Goal: Information Seeking & Learning: Check status

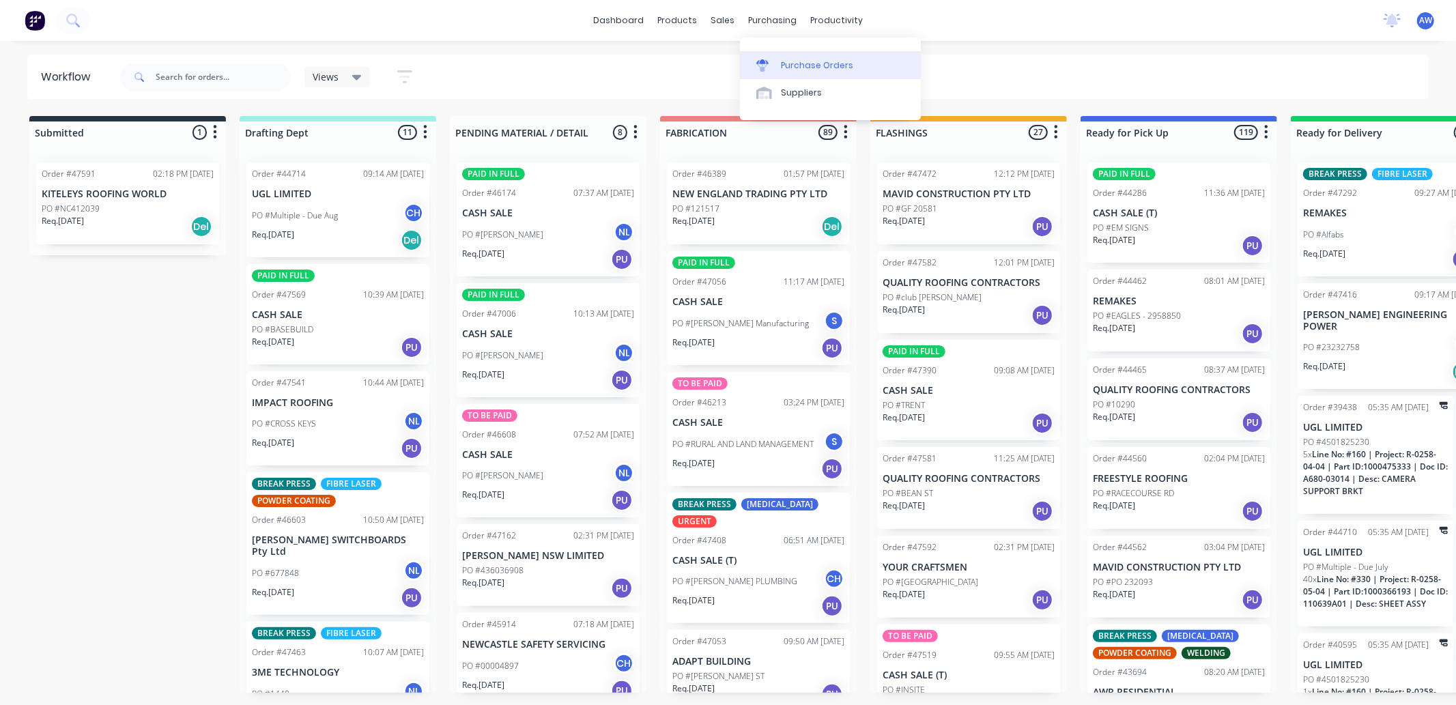
click at [793, 63] on div "Purchase Orders" at bounding box center [817, 65] width 72 height 12
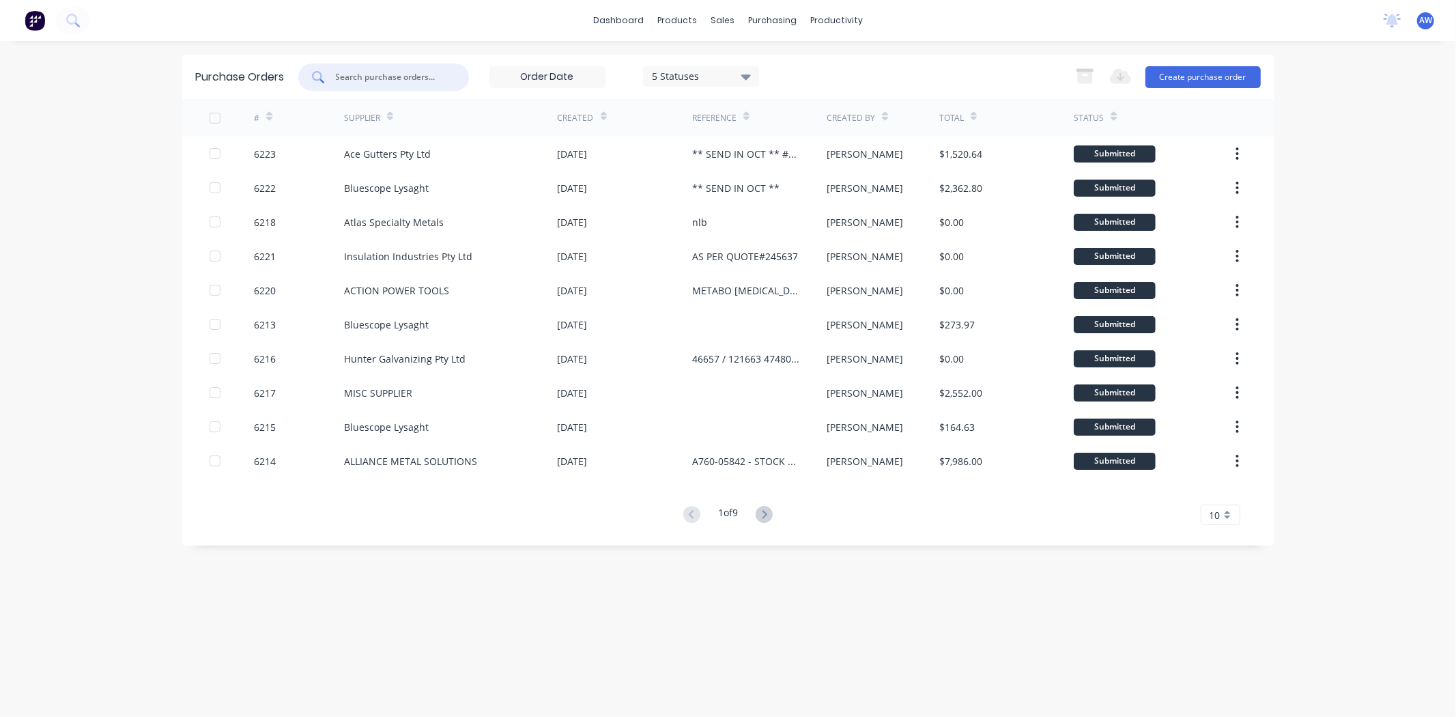
click at [363, 72] on input "text" at bounding box center [390, 77] width 113 height 14
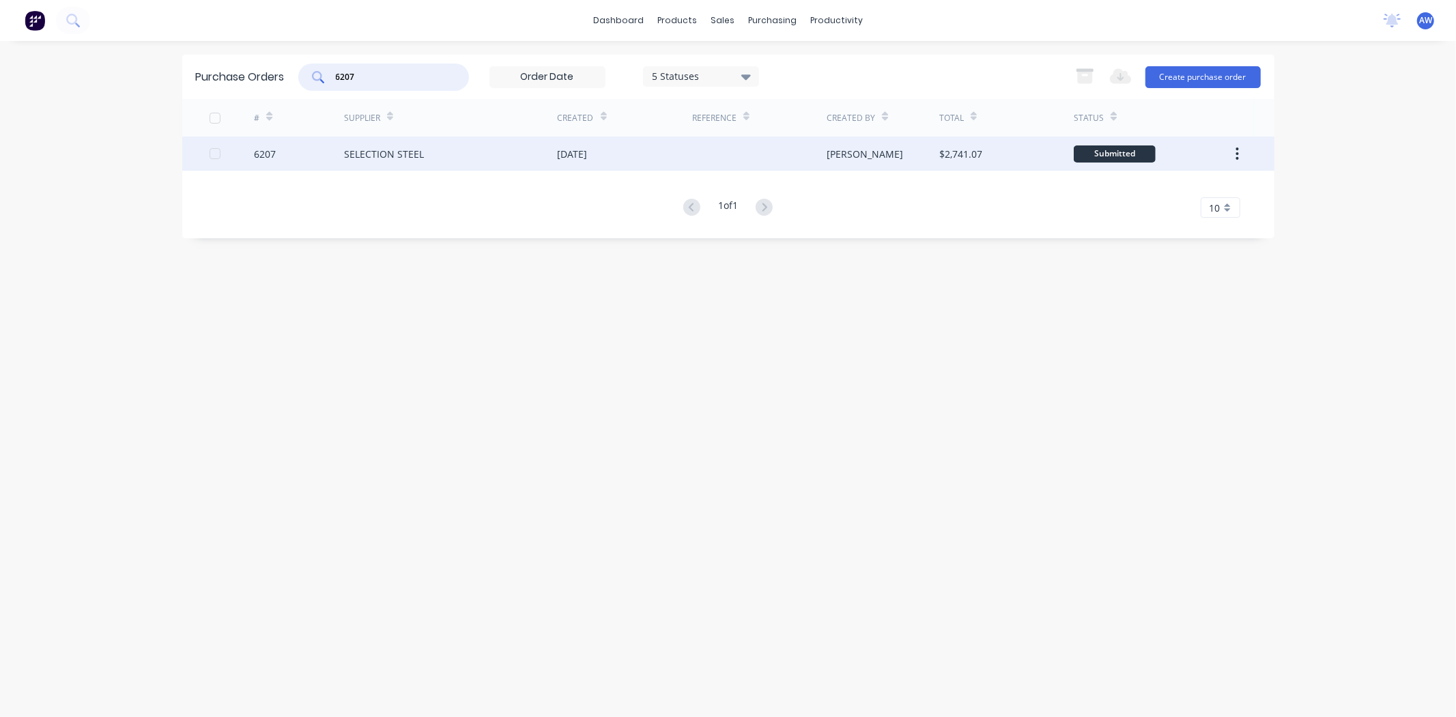
type input "6207"
click at [404, 154] on div "SELECTION STEEL" at bounding box center [384, 154] width 80 height 14
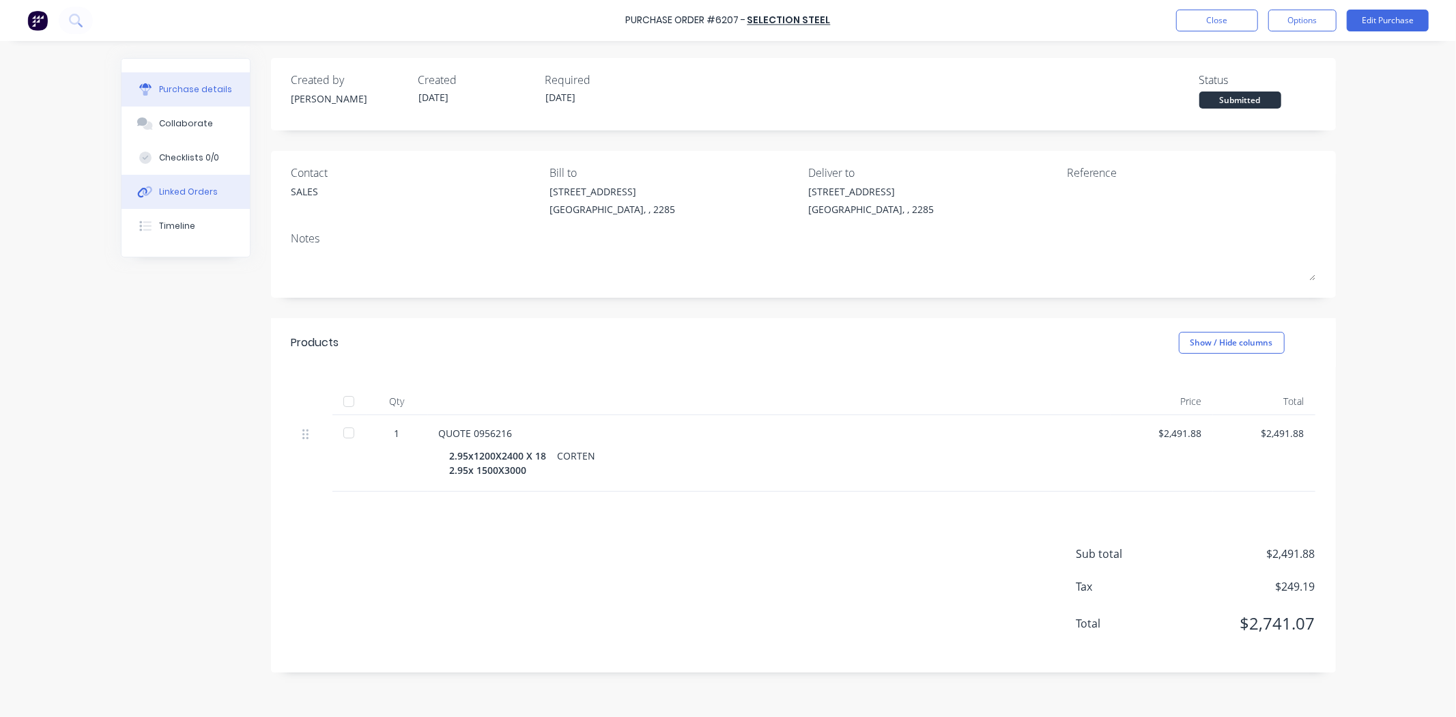
click at [186, 192] on div "Linked Orders" at bounding box center [188, 192] width 59 height 12
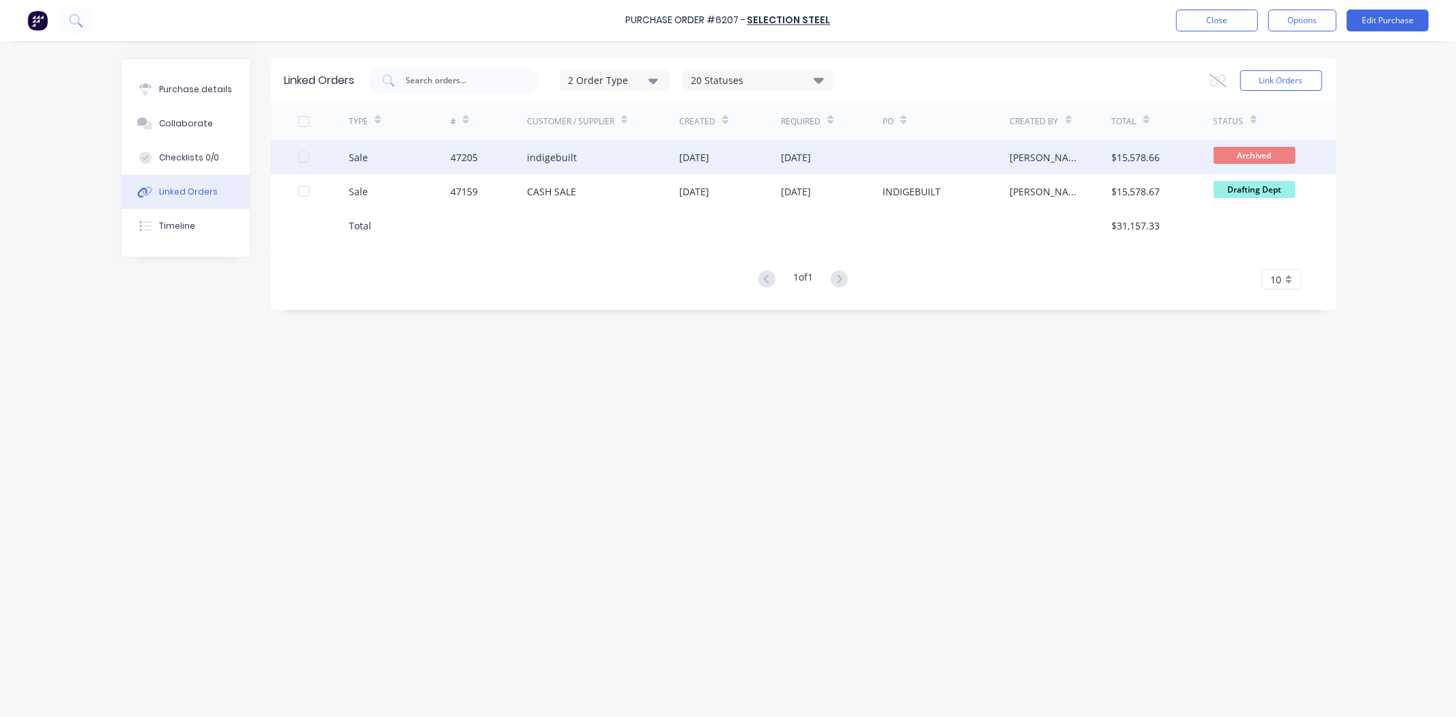
click at [479, 150] on div "47205" at bounding box center [488, 157] width 76 height 34
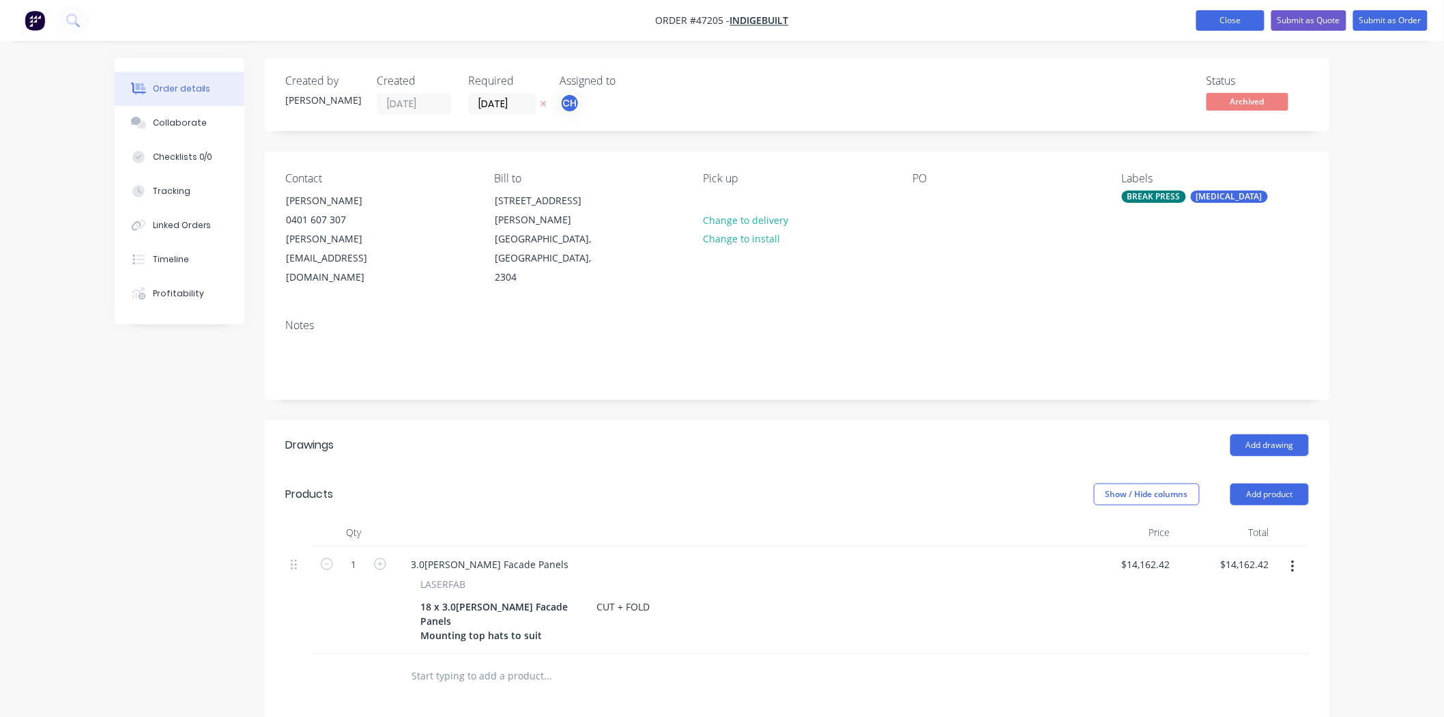
click at [1224, 21] on button "Close" at bounding box center [1230, 20] width 68 height 20
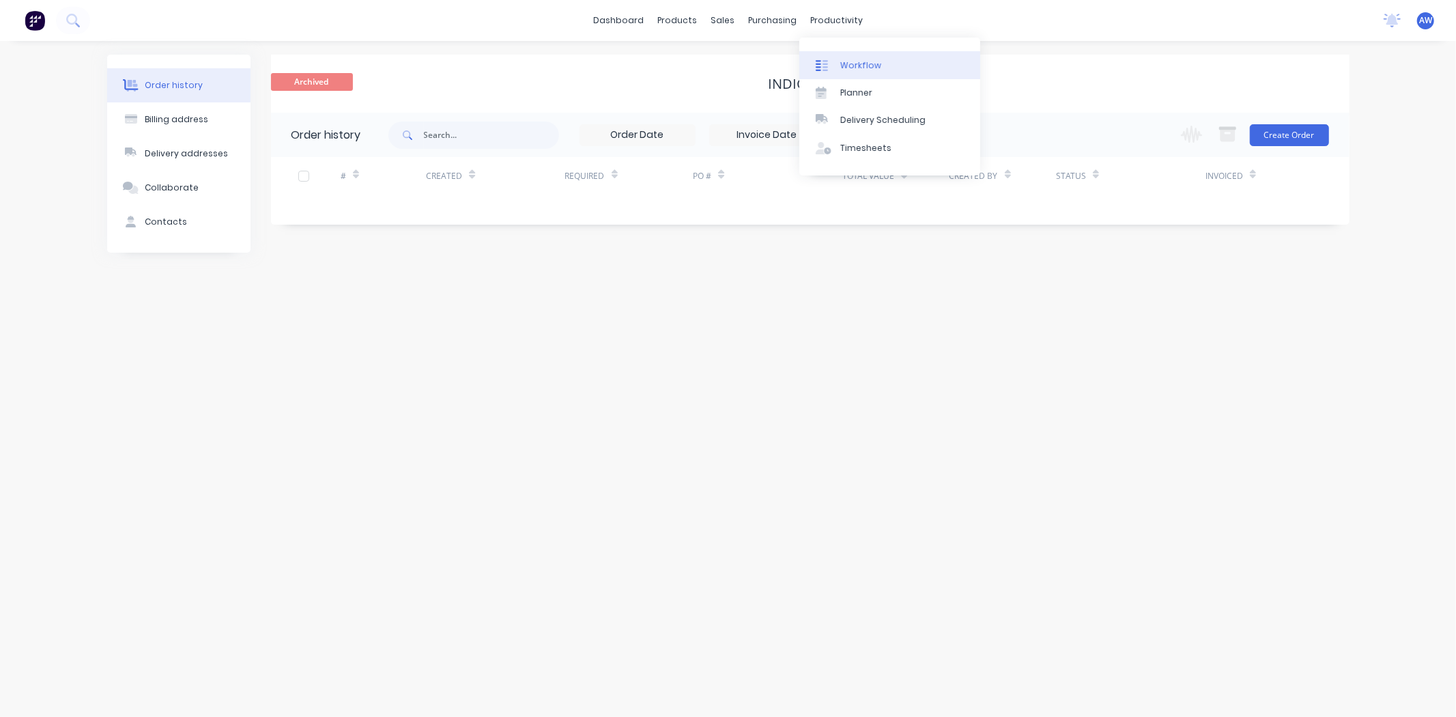
click at [854, 59] on div "Workflow" at bounding box center [860, 65] width 41 height 12
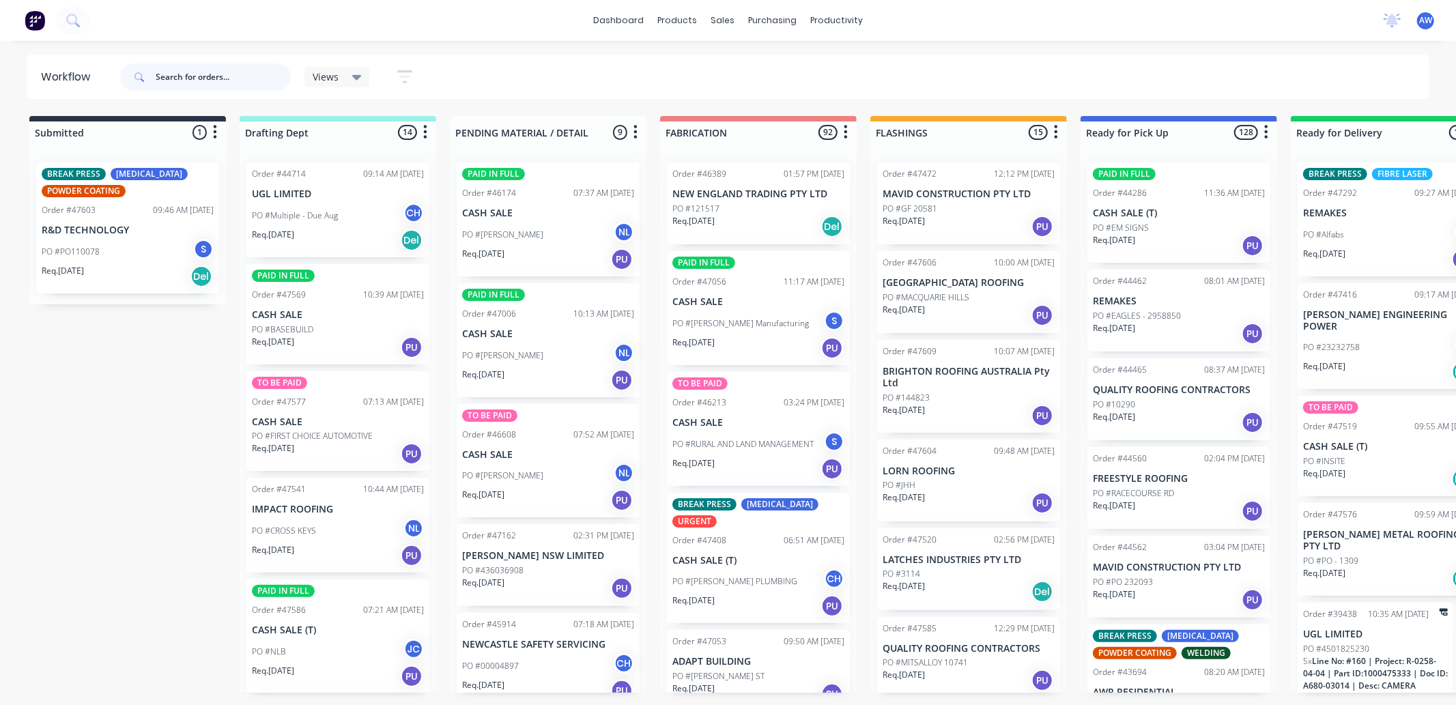
drag, startPoint x: 169, startPoint y: 76, endPoint x: 192, endPoint y: 85, distance: 25.5
click at [174, 78] on input "text" at bounding box center [223, 76] width 135 height 27
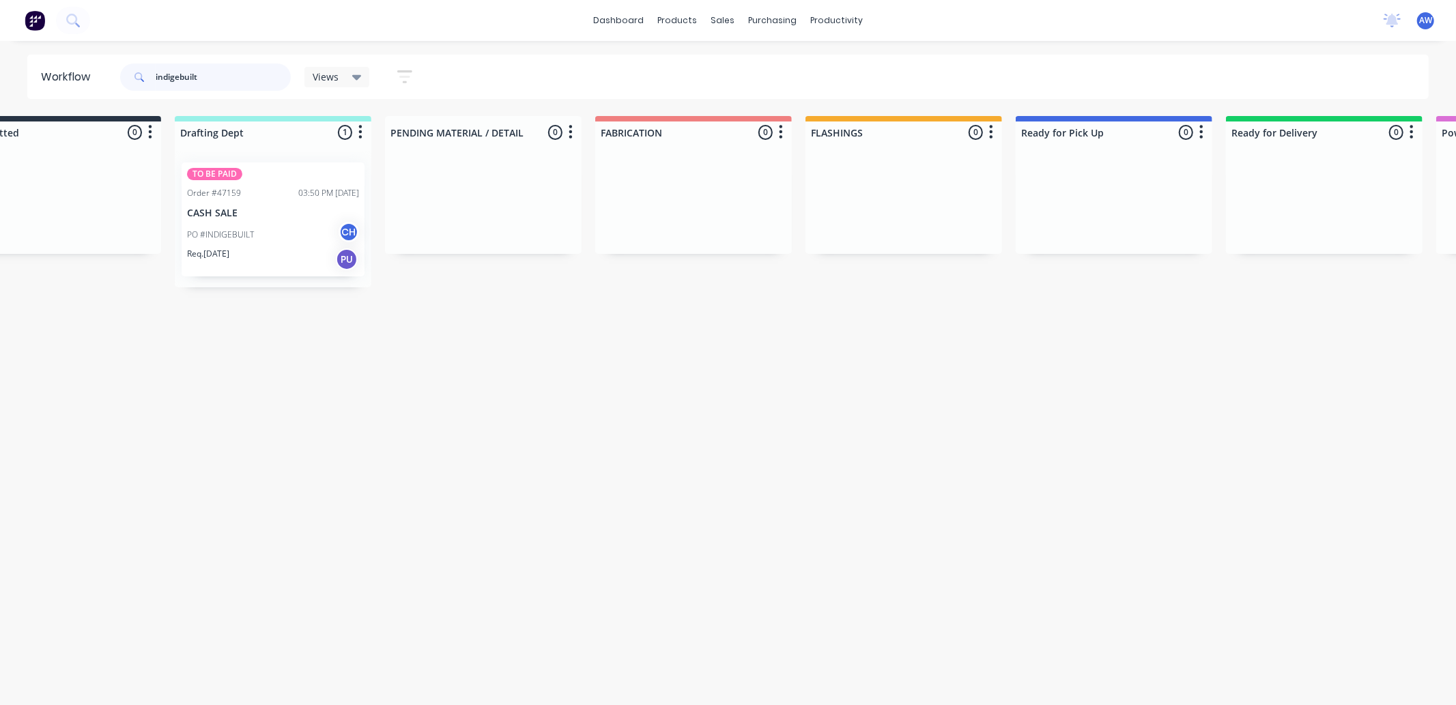
scroll to position [0, 46]
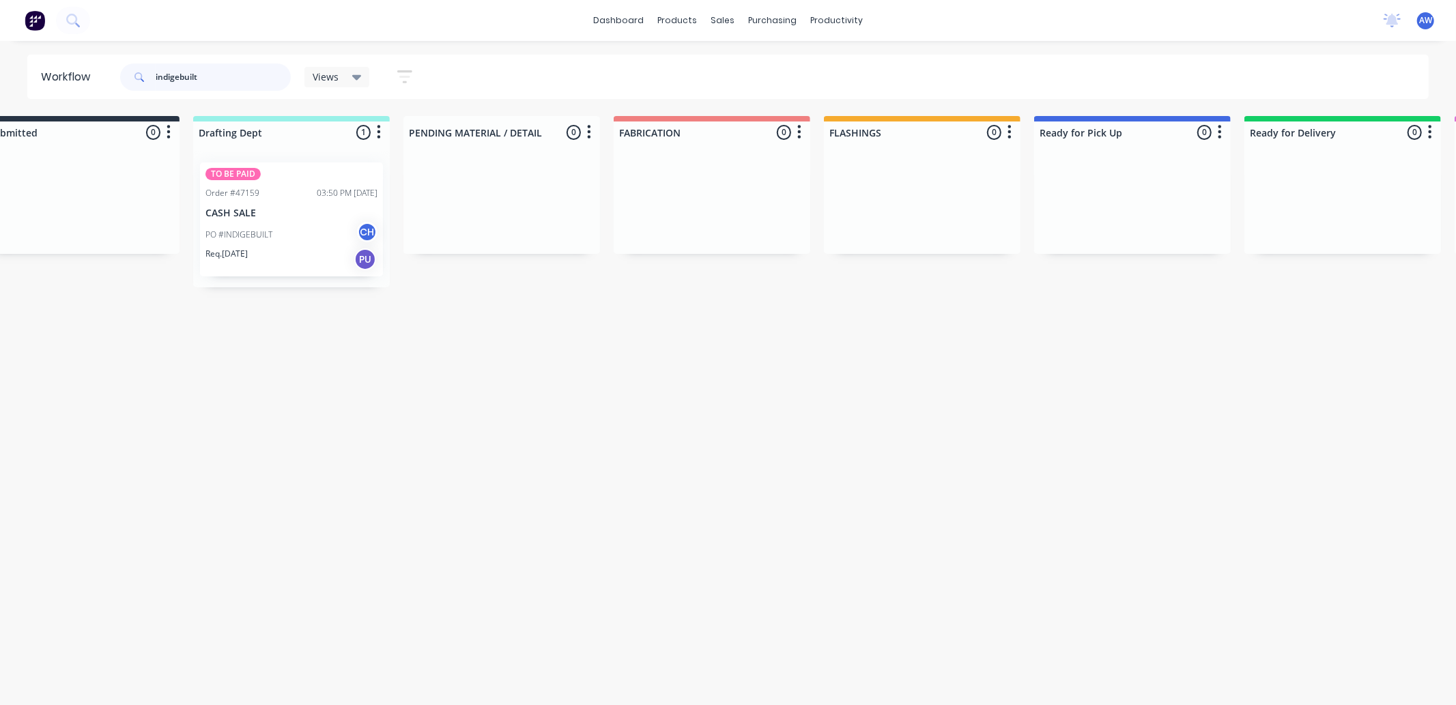
type input "indigebuilt"
click at [293, 229] on div "PO #INDIGEBUILT CH" at bounding box center [291, 235] width 172 height 26
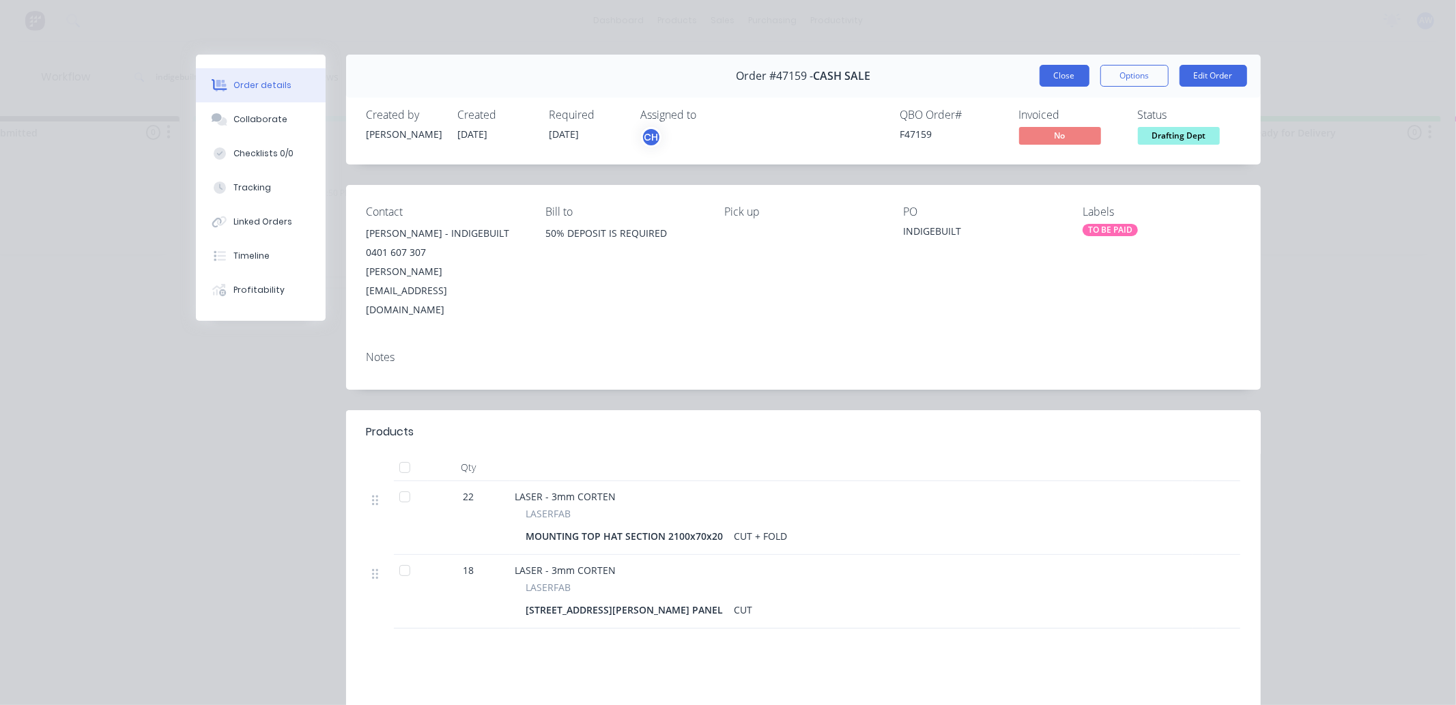
click at [1058, 70] on button "Close" at bounding box center [1064, 76] width 50 height 22
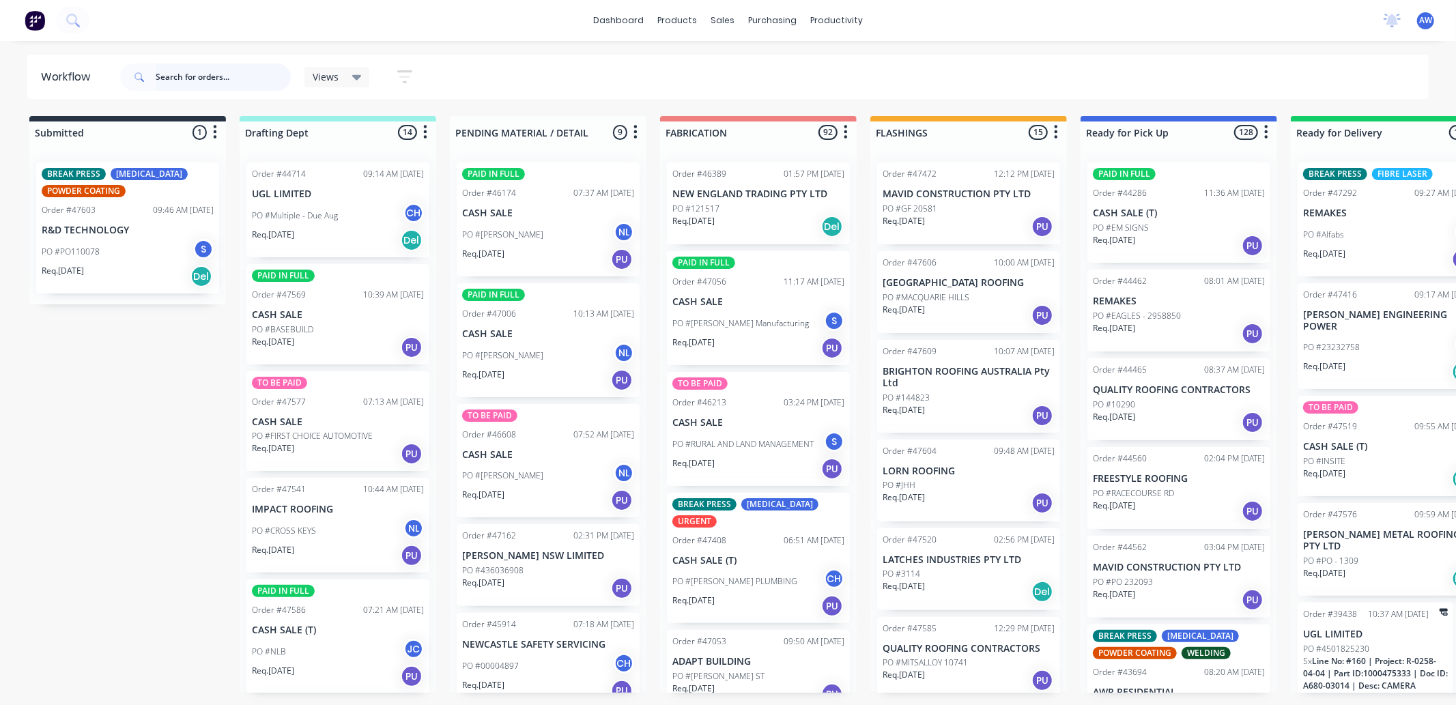
click at [196, 81] on input "text" at bounding box center [223, 76] width 135 height 27
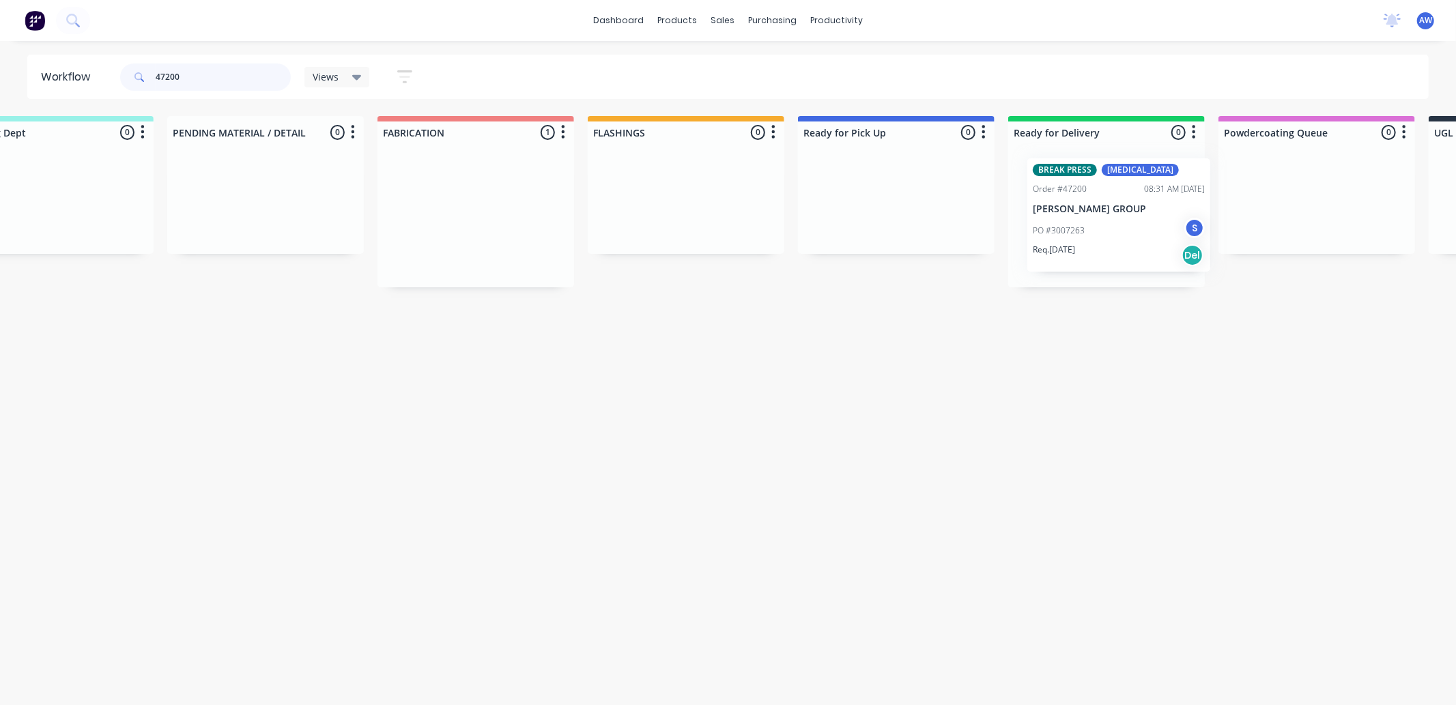
drag, startPoint x: 717, startPoint y: 226, endPoint x: 1080, endPoint y: 222, distance: 363.8
click at [1080, 222] on div "Submitted 0 Sort By Created date Required date Order number Customer name Most …" at bounding box center [845, 201] width 2276 height 171
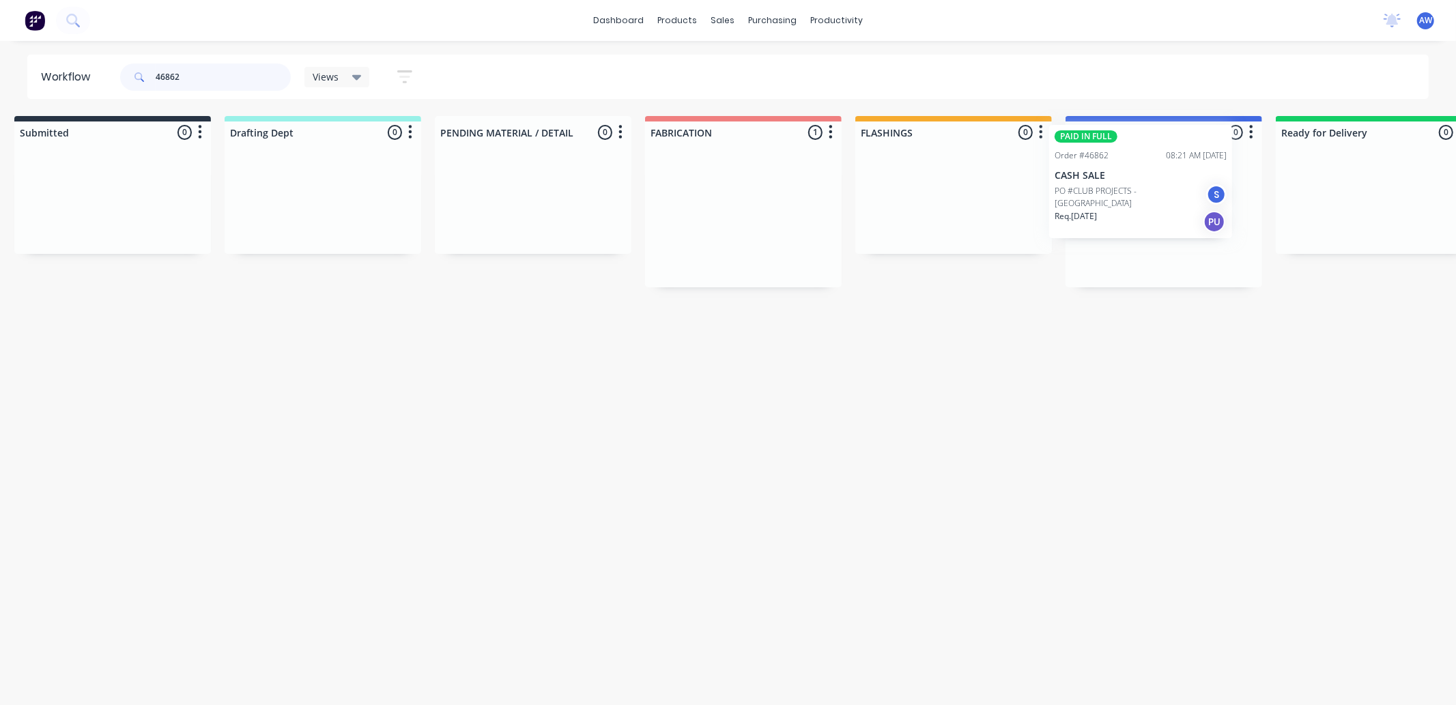
drag, startPoint x: 733, startPoint y: 223, endPoint x: 1121, endPoint y: 186, distance: 389.4
click at [1121, 186] on div "Submitted 0 Sort By Created date Required date Order number Customer name Most …" at bounding box center [1113, 201] width 2276 height 171
type input "46862"
click at [1166, 220] on div "PAID IN FULL Order #46862 08:21 AM 12/08/25 CASH SALE PO #CLUB PROJECTS - SWANS…" at bounding box center [1163, 219] width 183 height 114
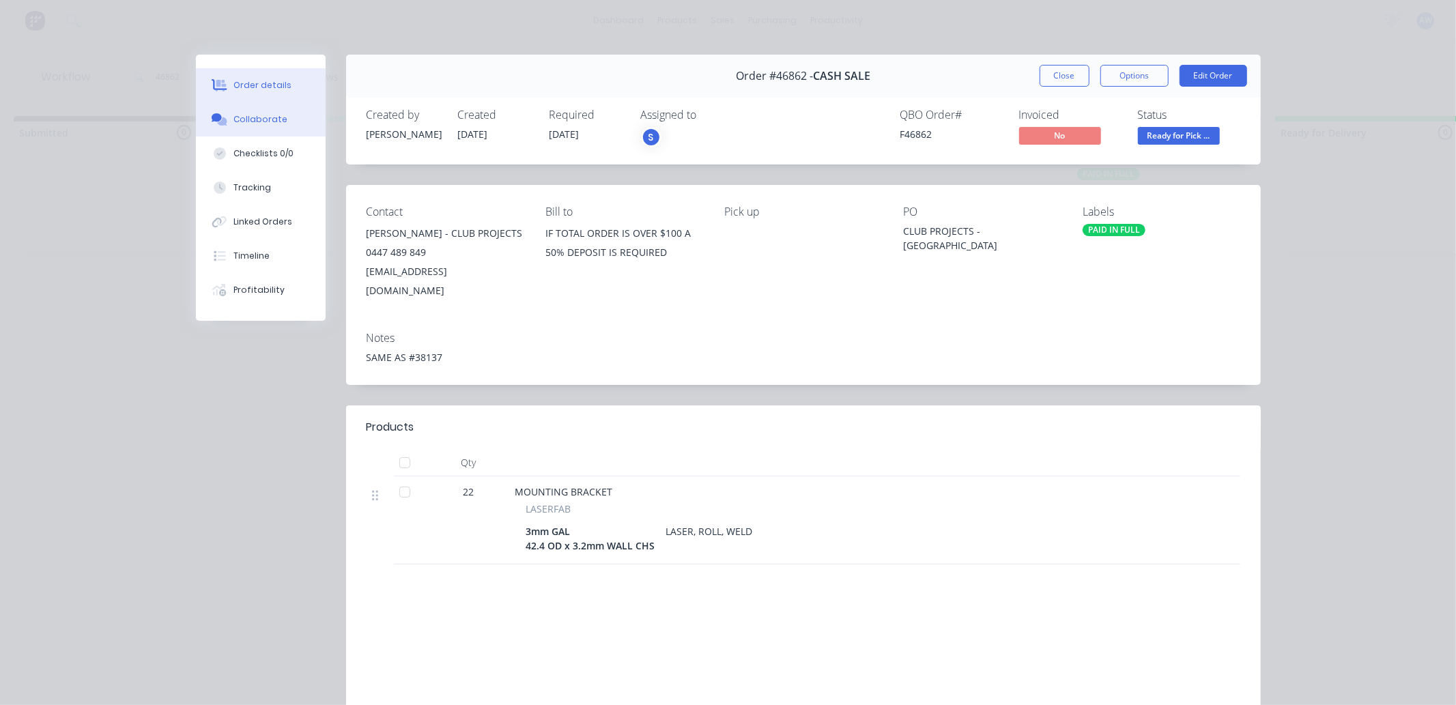
click at [271, 113] on div "Collaborate" at bounding box center [260, 119] width 54 height 12
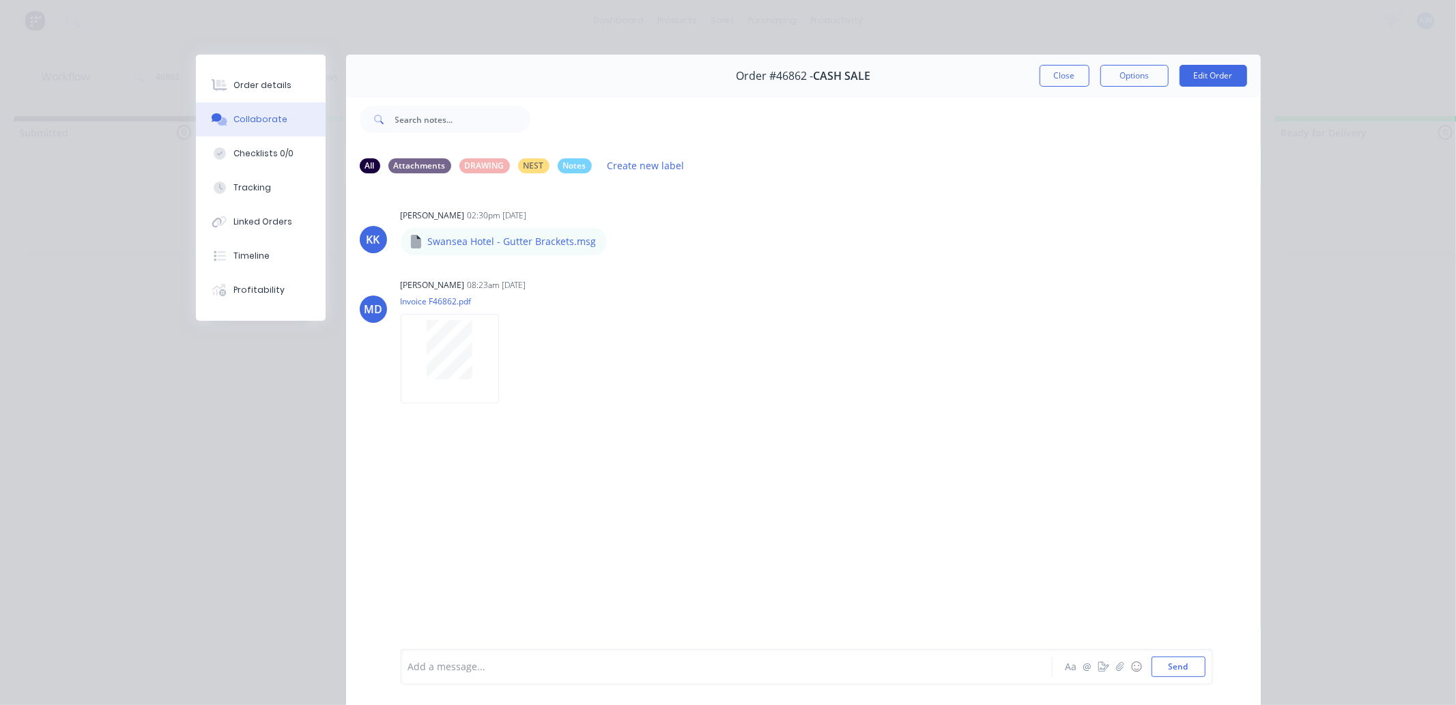
click at [459, 674] on div "Add a message..." at bounding box center [707, 667] width 598 height 20
click at [1053, 75] on button "Close" at bounding box center [1064, 76] width 50 height 22
